Goal: Find specific page/section

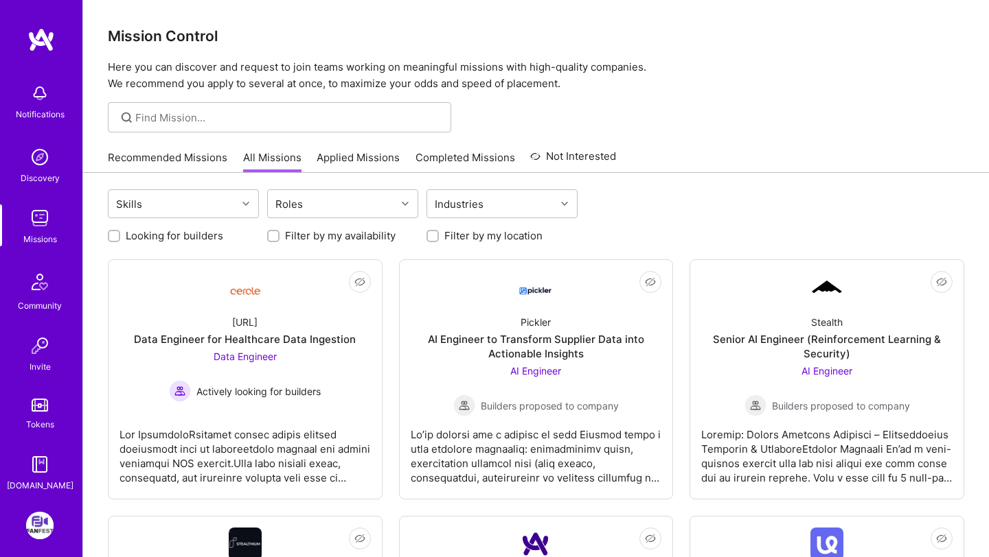
click at [164, 161] on link "Recommended Missions" at bounding box center [167, 161] width 119 height 23
